Goal: Information Seeking & Learning: Learn about a topic

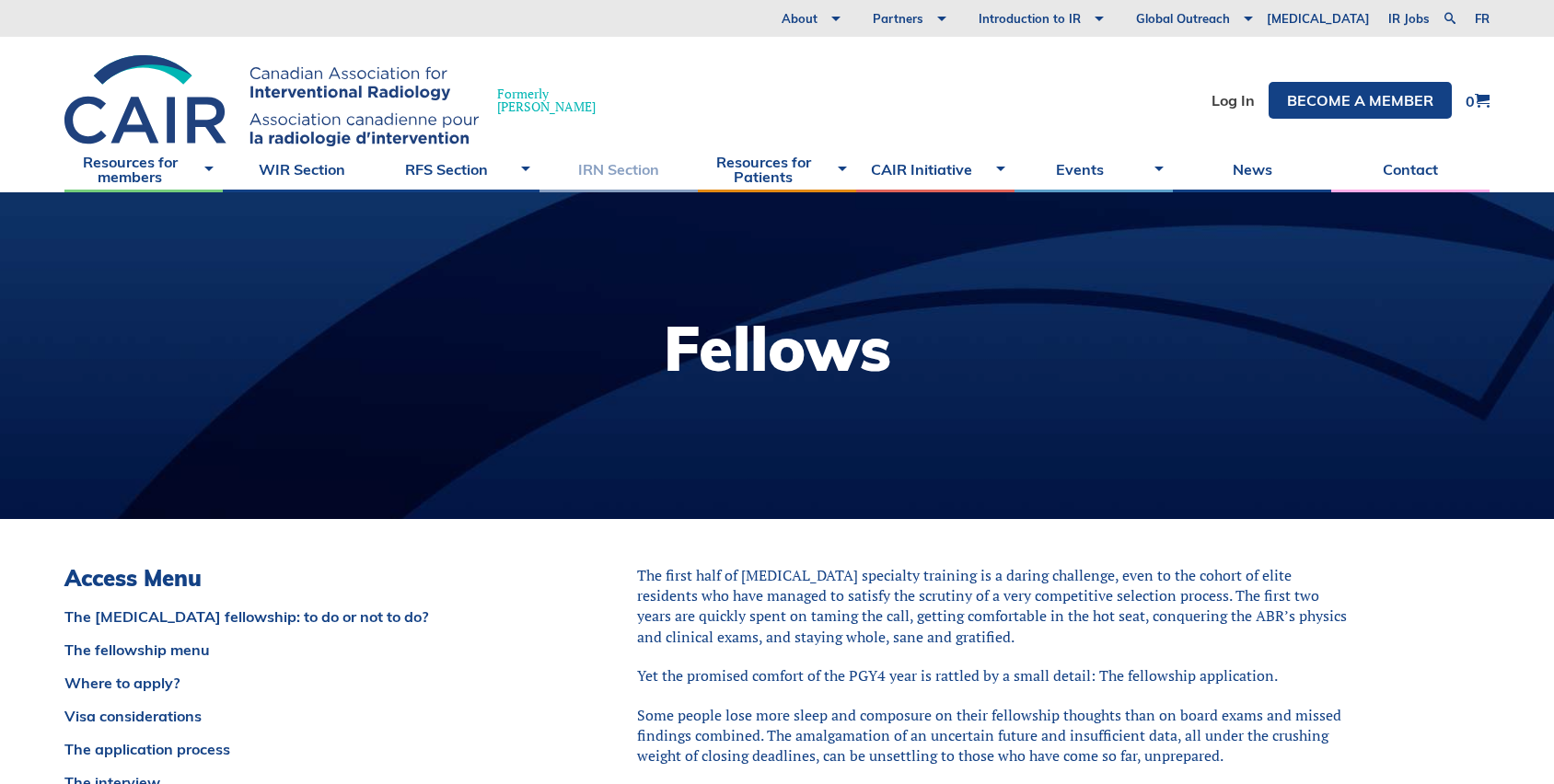
click at [595, 179] on link "IRN Section" at bounding box center [619, 168] width 159 height 46
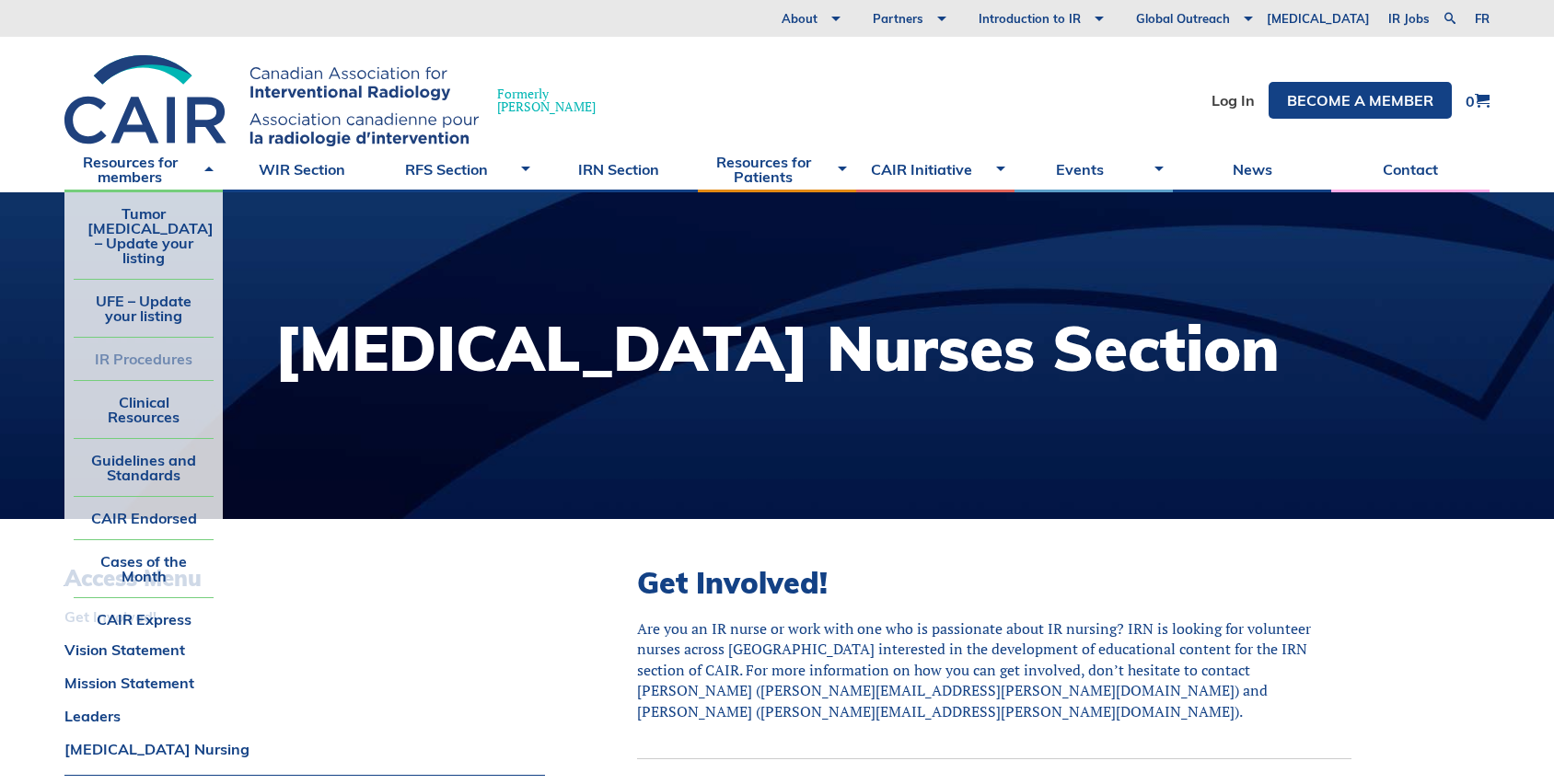
click at [141, 353] on link "IR Procedures" at bounding box center [144, 358] width 140 height 42
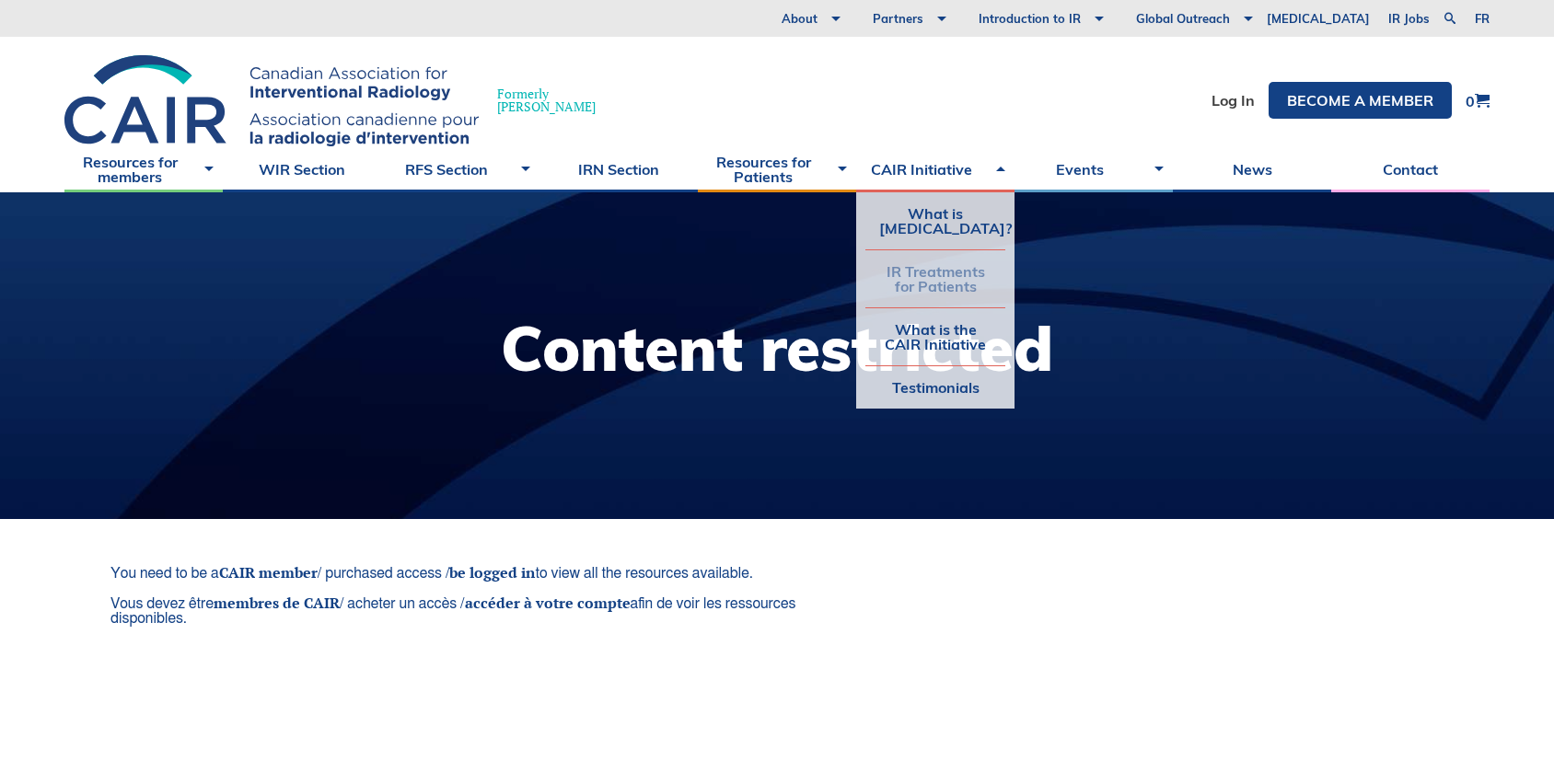
click at [982, 292] on link "IR Treatments for Patients" at bounding box center [935, 279] width 140 height 57
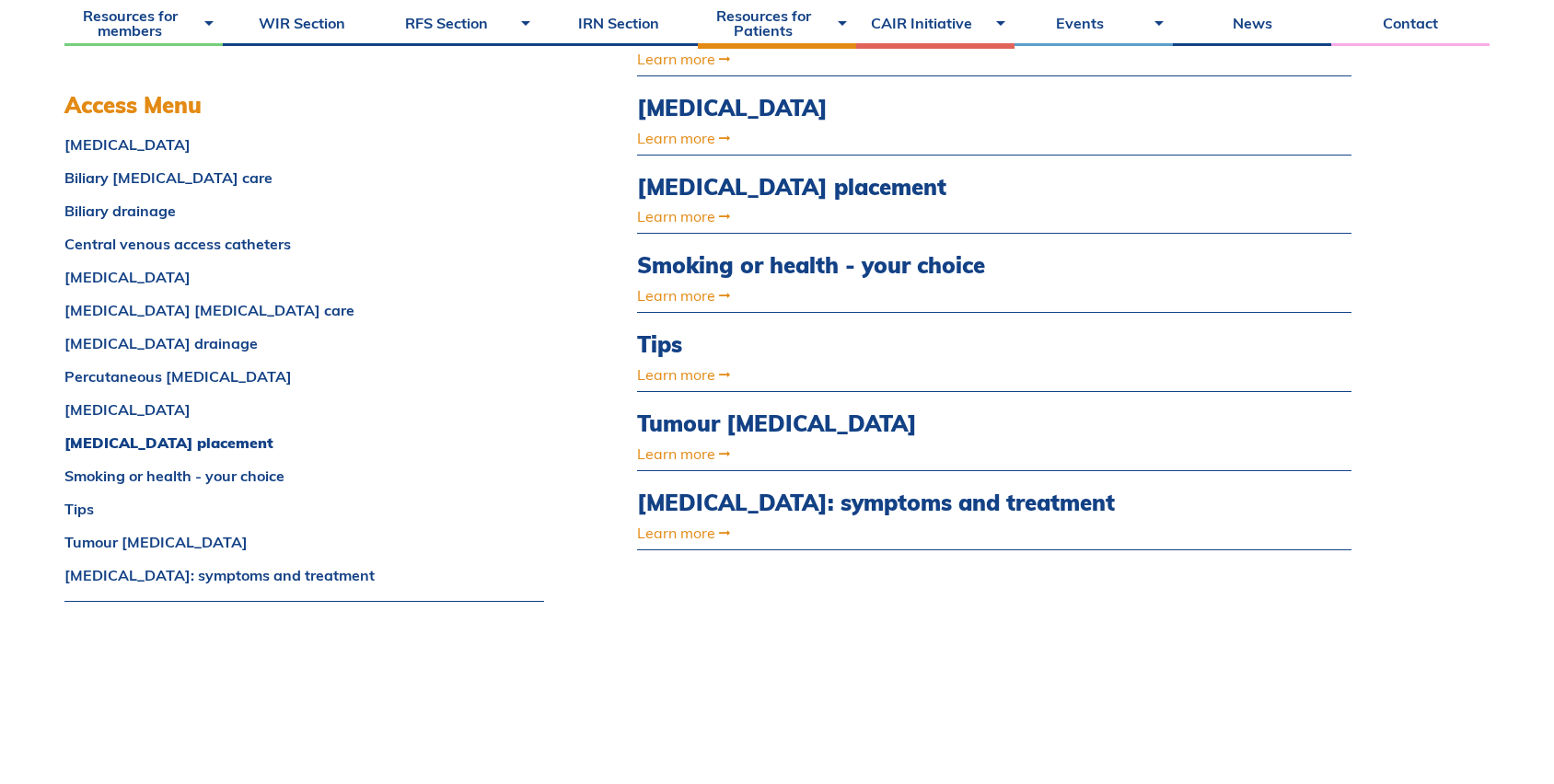
scroll to position [1147, 0]
click at [125, 443] on link "Stent placement" at bounding box center [304, 442] width 479 height 15
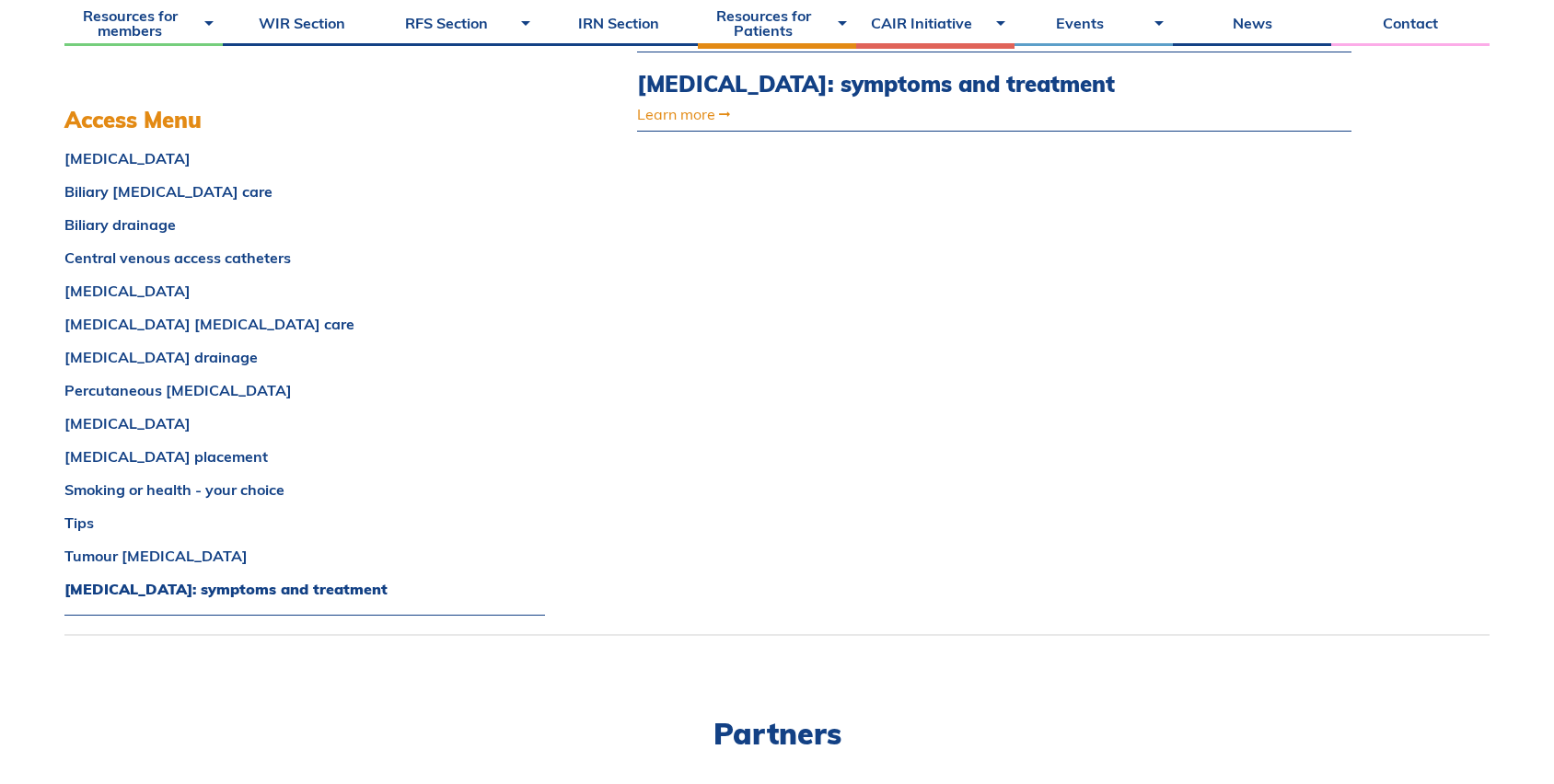
scroll to position [1226, 0]
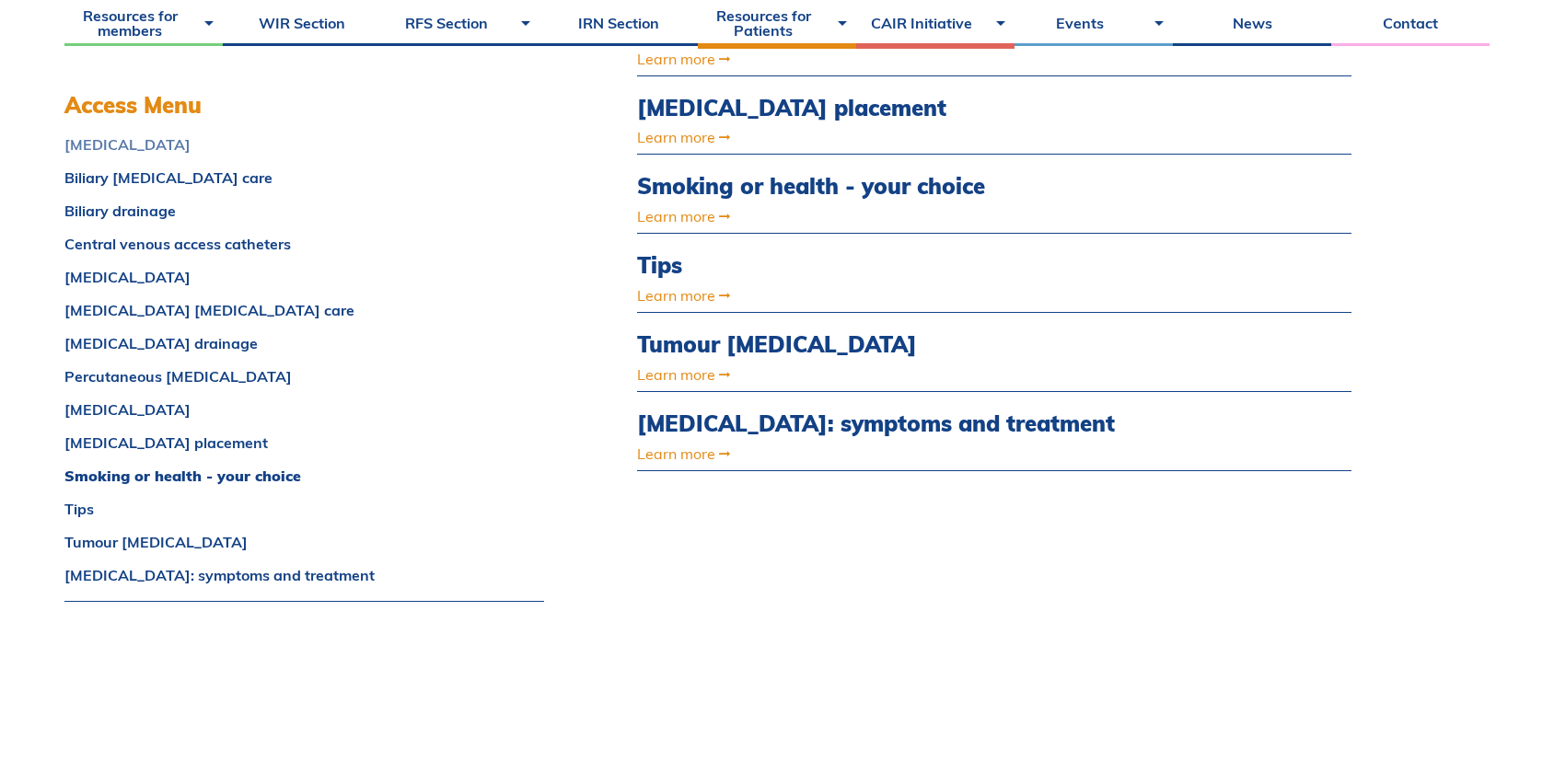
click at [123, 142] on link "Angioplasty" at bounding box center [304, 144] width 479 height 15
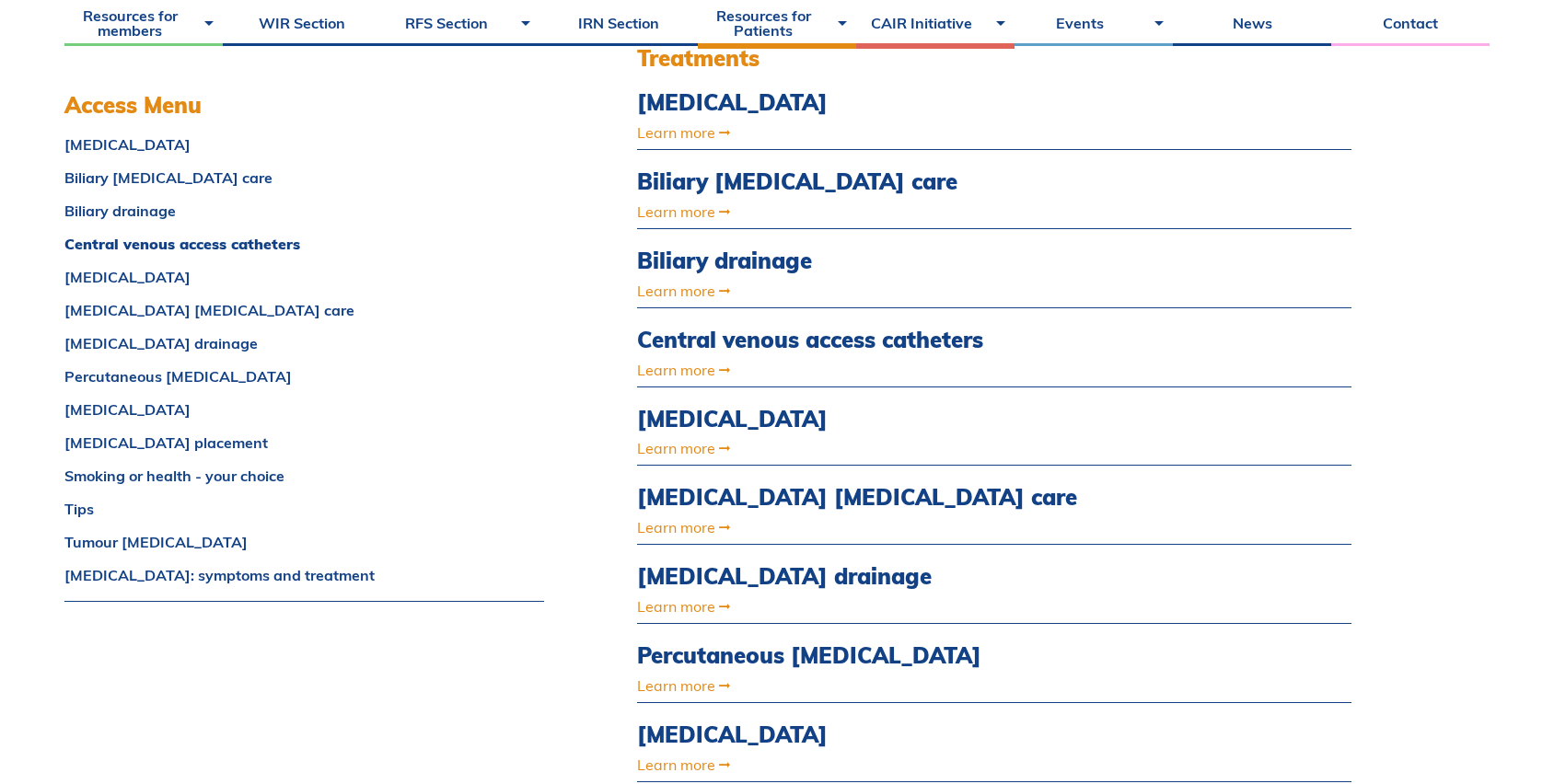
scroll to position [517, 0]
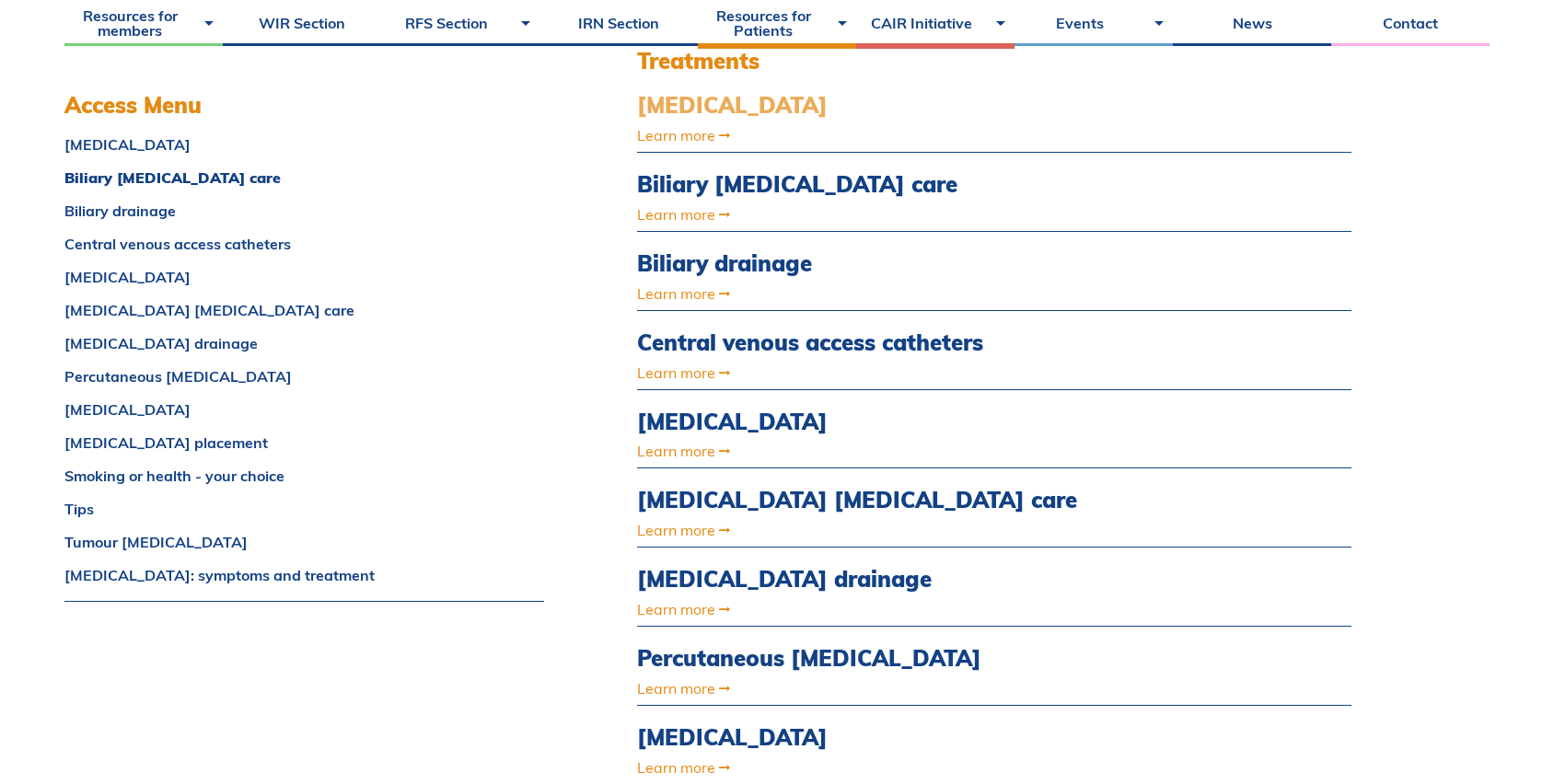
click at [687, 91] on div "Treatments Angioplasty Learn more Biliary catheter care Learn more" at bounding box center [994, 622] width 714 height 1150
click at [681, 101] on link "Angioplasty" at bounding box center [887, 104] width 500 height 26
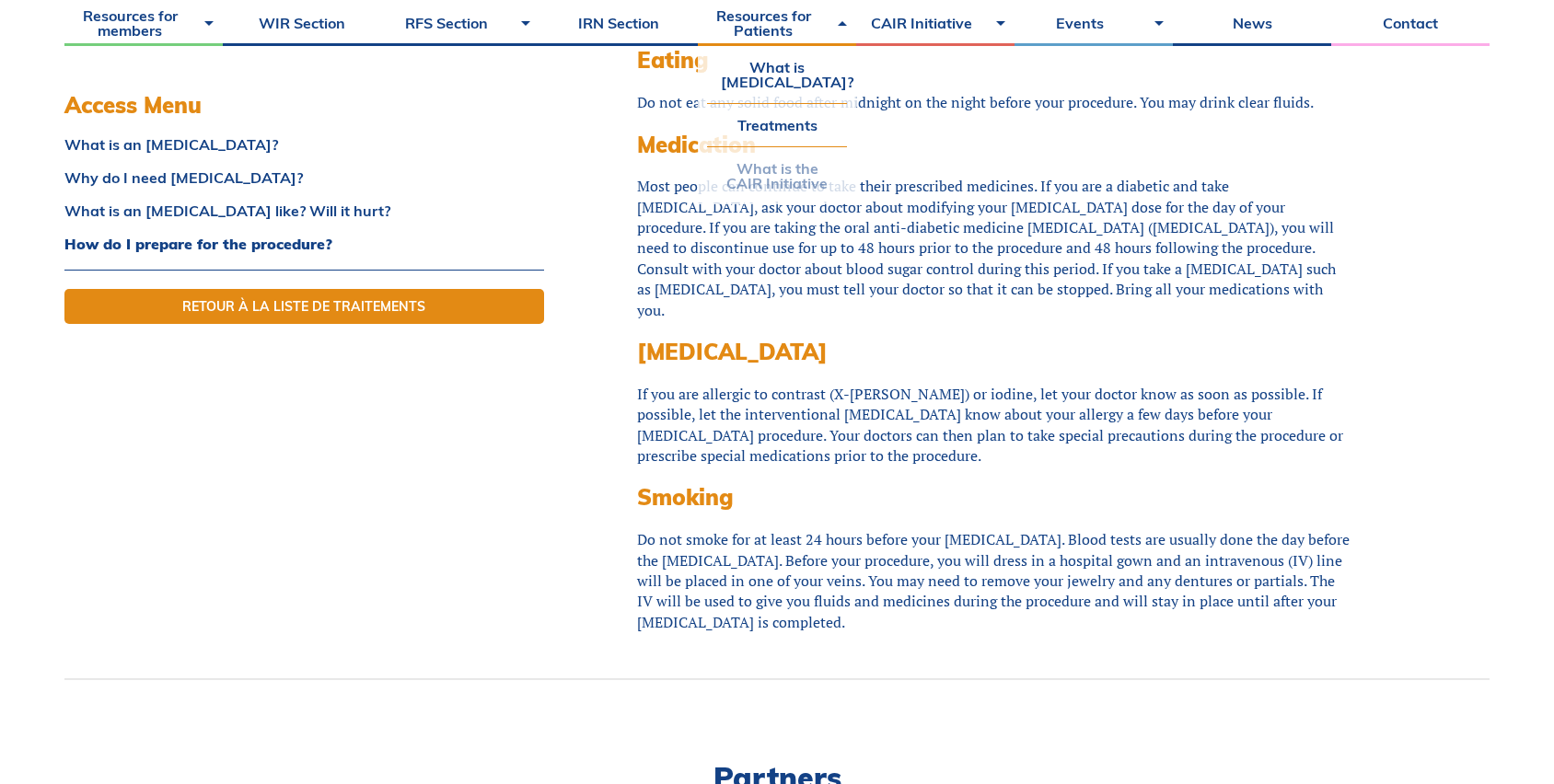
scroll to position [1361, 0]
